Goal: Task Accomplishment & Management: Use online tool/utility

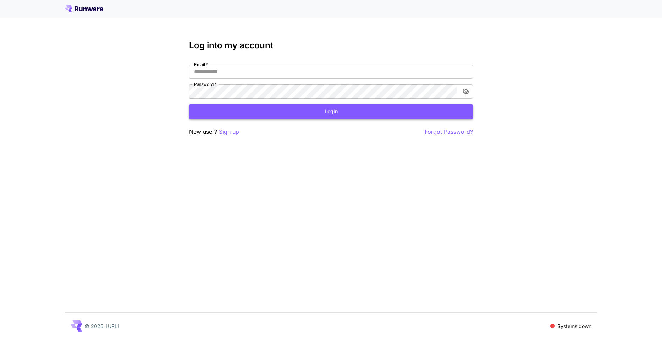
type input "**********"
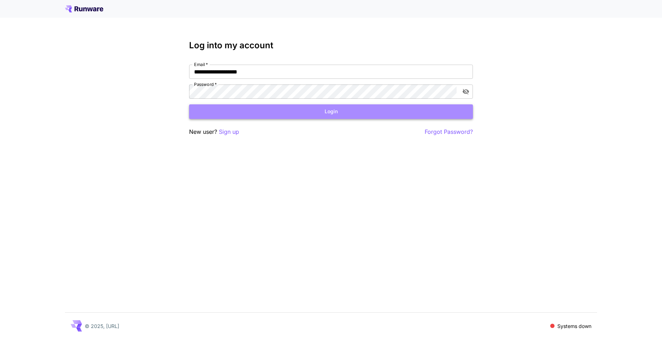
click at [328, 111] on button "Login" at bounding box center [331, 111] width 284 height 15
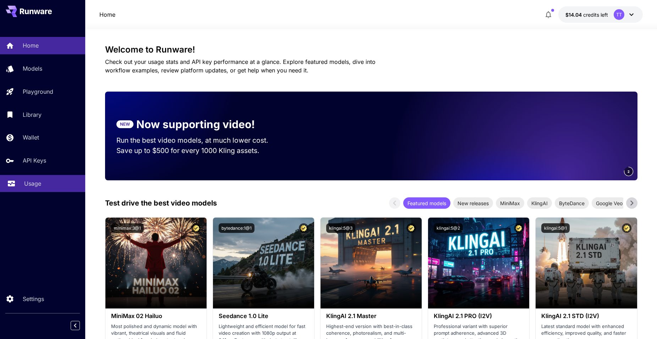
click at [25, 178] on link "Usage" at bounding box center [42, 183] width 85 height 17
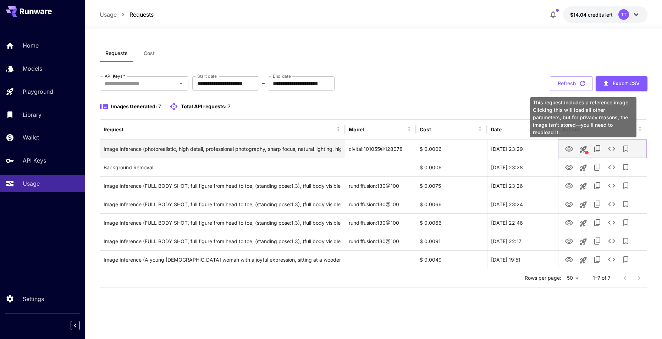
click at [334, 152] on icon "This request includes a reference image. Clicking this will load all other para…" at bounding box center [583, 149] width 7 height 7
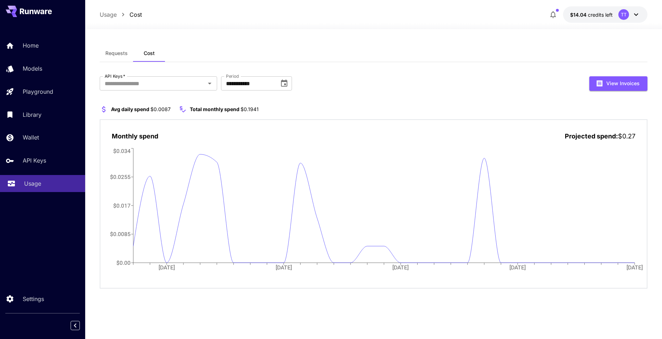
click at [31, 181] on p "Usage" at bounding box center [32, 183] width 17 height 9
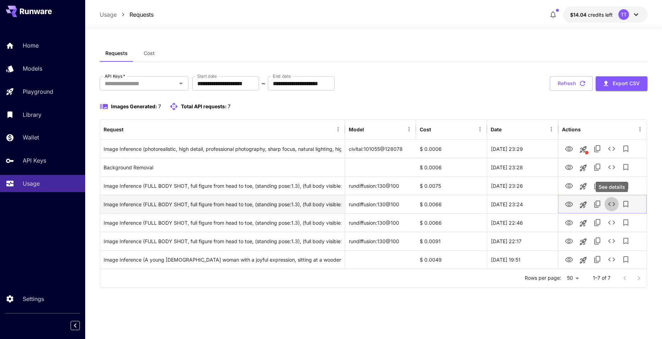
click at [610, 204] on icon "See details" at bounding box center [612, 204] width 9 height 9
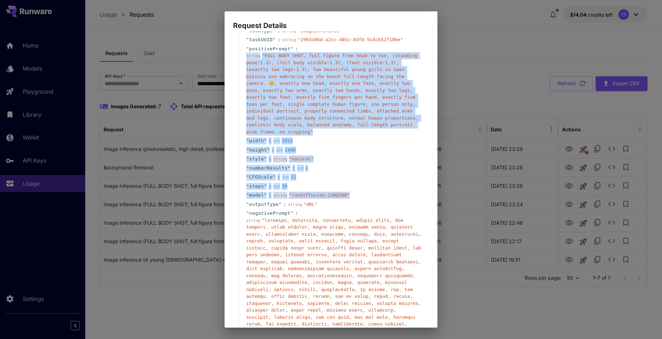
scroll to position [71, 0]
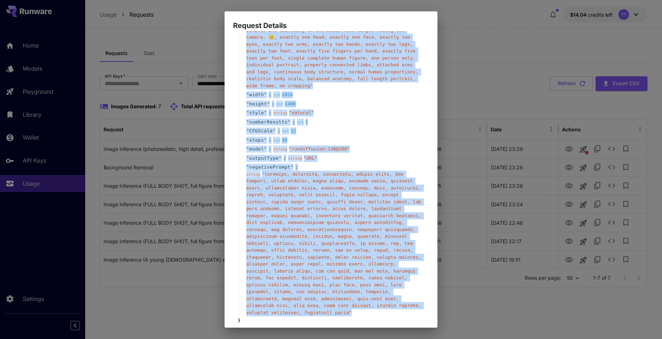
drag, startPoint x: 247, startPoint y: 81, endPoint x: 381, endPoint y: 297, distance: 254.0
click at [381, 297] on div "" taskType " : string " imageInference " " taskUUID " : string " 1993c0bd-a2cc-…" at bounding box center [332, 148] width 187 height 337
copy div "string " FULL BODY SHOT, full figure from head to toe, (standing pose:1.3), (fu…"
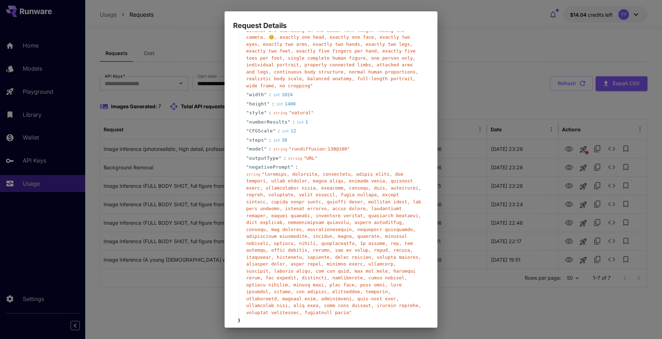
click at [453, 30] on div "Request Details { 12 item s " taskType " : string " imageInference " " taskUUID…" at bounding box center [331, 169] width 662 height 339
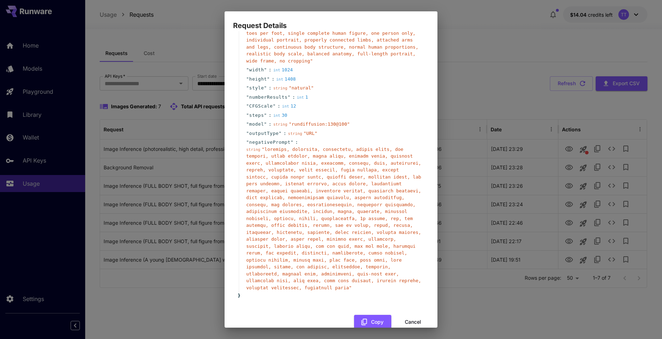
scroll to position [96, 0]
click at [415, 315] on button "Cancel" at bounding box center [413, 322] width 32 height 15
